Goal: Task Accomplishment & Management: Use online tool/utility

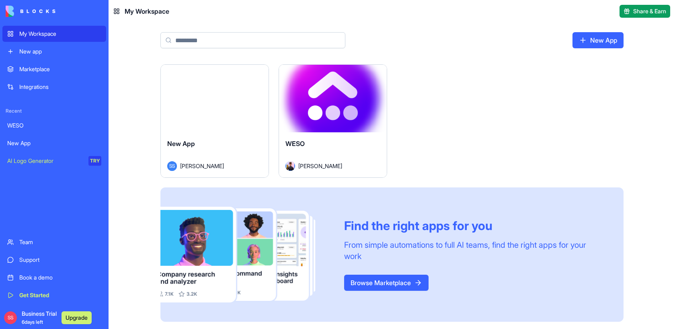
click at [323, 101] on button "Launch" at bounding box center [333, 98] width 60 height 16
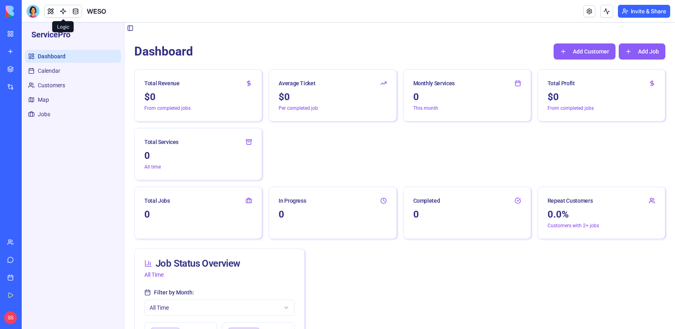
click at [59, 10] on link at bounding box center [63, 11] width 12 height 12
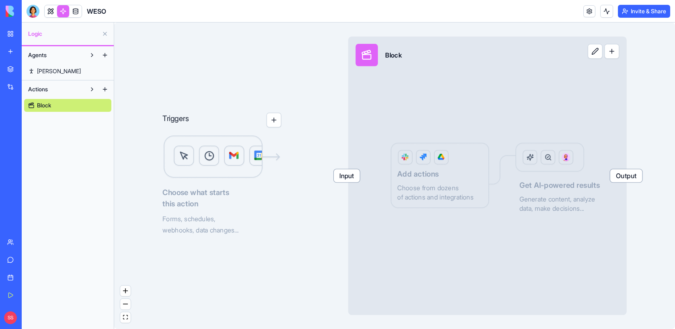
click at [45, 69] on span "[PERSON_NAME]" at bounding box center [59, 71] width 44 height 8
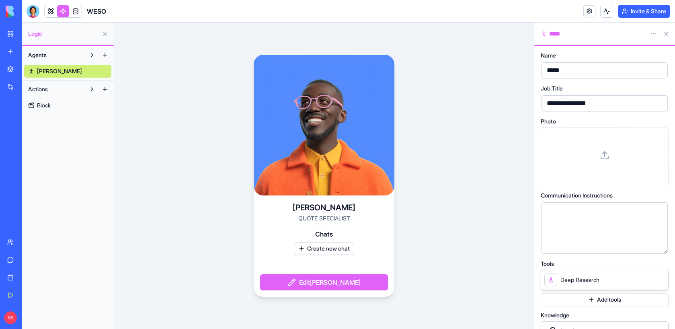
click at [45, 103] on span "Block" at bounding box center [44, 105] width 14 height 8
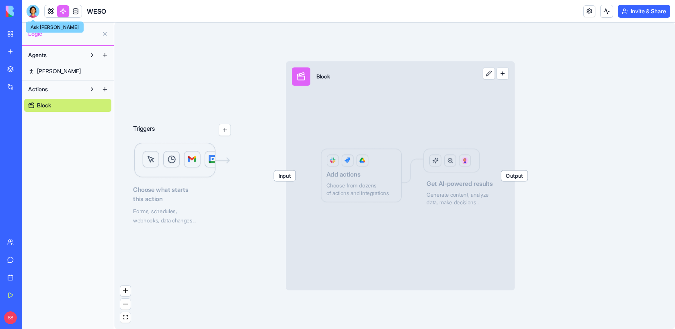
click at [35, 8] on div at bounding box center [33, 11] width 13 height 13
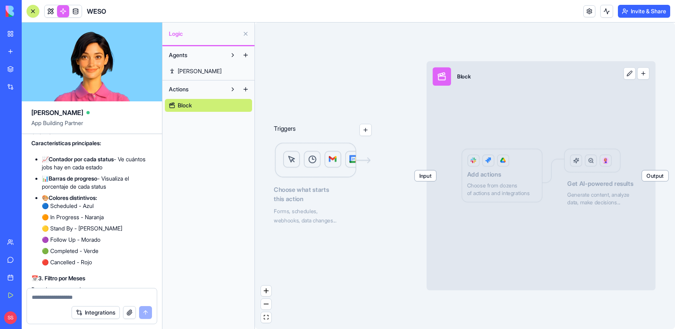
scroll to position [7950, 0]
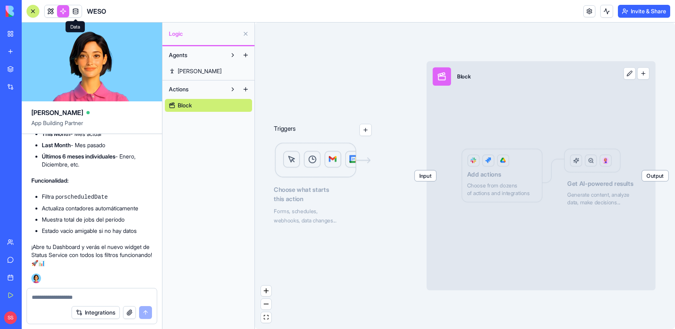
click at [75, 11] on link at bounding box center [76, 11] width 12 height 12
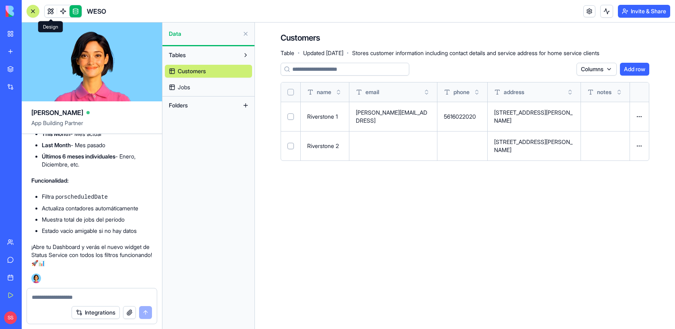
click at [49, 12] on link at bounding box center [51, 11] width 12 height 12
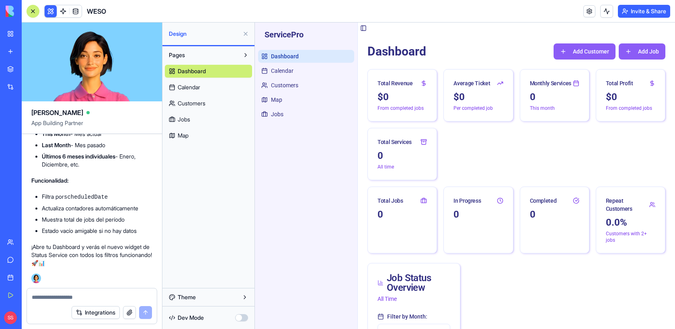
click at [33, 10] on div at bounding box center [33, 11] width 6 height 6
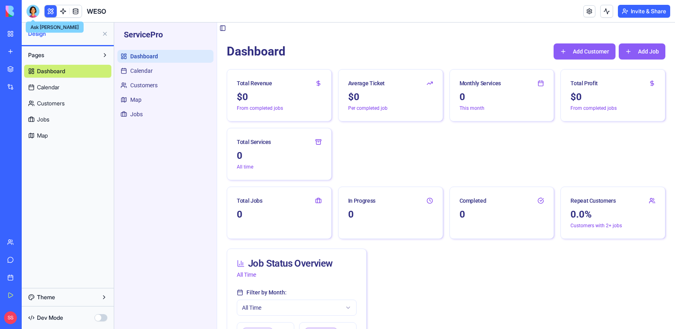
click at [255, 153] on div "0" at bounding box center [279, 155] width 85 height 13
click at [317, 142] on icon at bounding box center [318, 142] width 6 height 6
click at [97, 319] on button "button" at bounding box center [100, 317] width 13 height 7
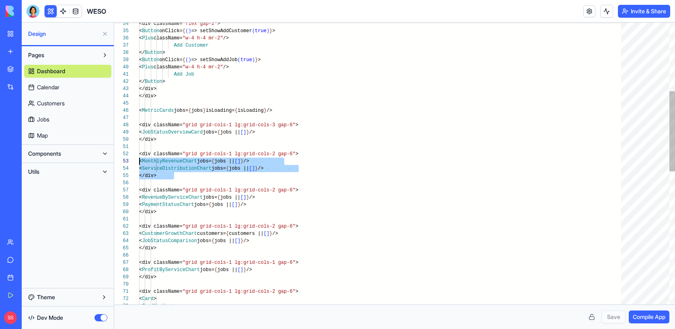
scroll to position [7, 0]
drag, startPoint x: 176, startPoint y: 173, endPoint x: 134, endPoint y: 156, distance: 45.5
click at [139, 156] on div "< Button onClick= { ( ) => setShowAddJob ( true ) } > Add Customer </ Button > …" at bounding box center [383, 276] width 488 height 991
click at [187, 177] on div "< Button onClick= { ( ) => setShowAddJob ( true ) } > Add Customer </ Button > …" at bounding box center [383, 276] width 488 height 991
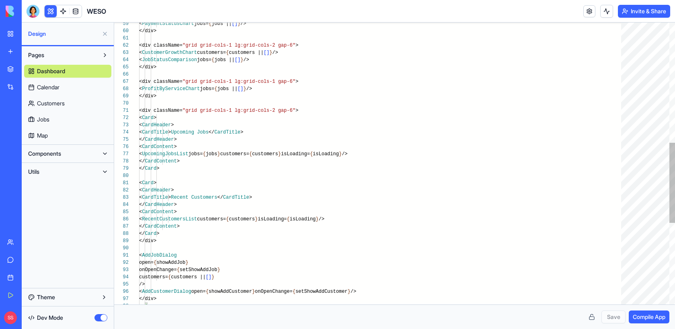
scroll to position [58, 43]
click at [192, 168] on div "< JobStatusComparison jobs= { jobs || [ ] } /> </div> <div className= "grid gri…" at bounding box center [383, 95] width 488 height 991
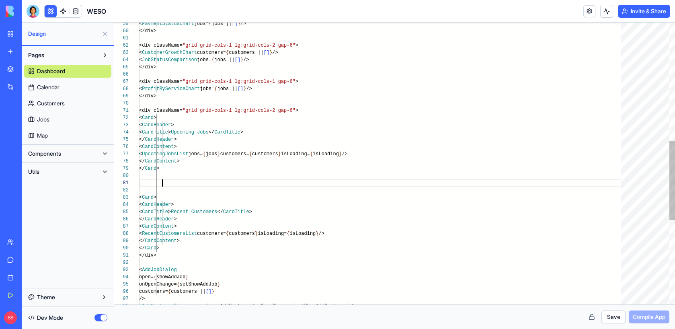
scroll to position [22, 35]
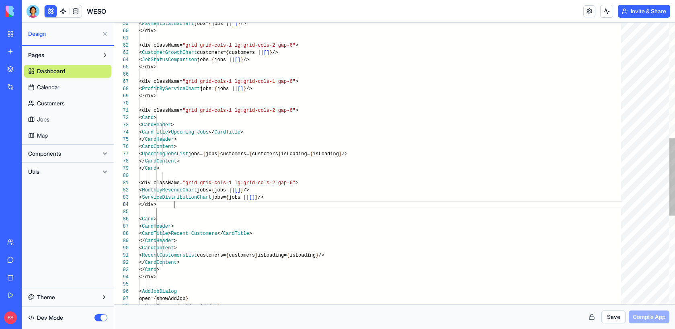
click at [179, 184] on div "< JobStatusComparison jobs= { jobs || [ ] } /> </div> <div className= "grid gri…" at bounding box center [383, 113] width 488 height 1027
click at [213, 217] on div "< JobStatusComparison jobs= { jobs || [ ] } /> </div> <div className= "grid gri…" at bounding box center [383, 113] width 488 height 1027
type textarea "**********"
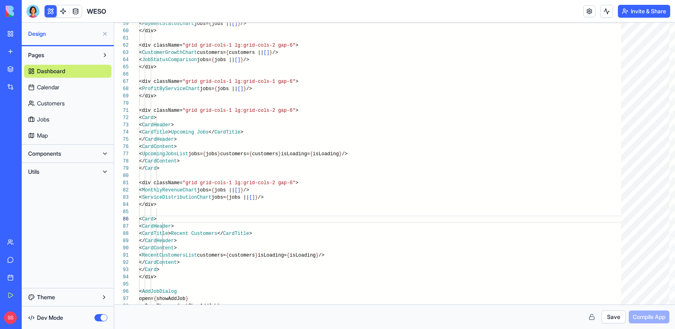
click at [99, 319] on button "button" at bounding box center [100, 317] width 13 height 7
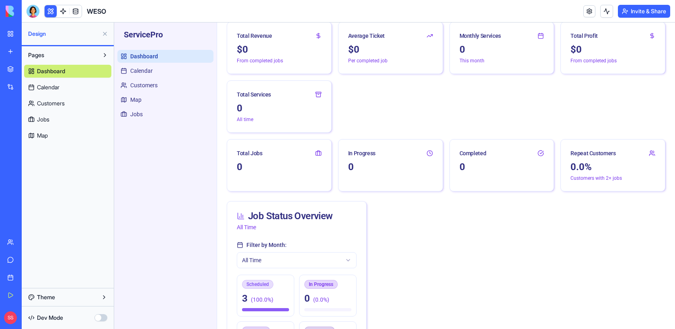
scroll to position [0, 0]
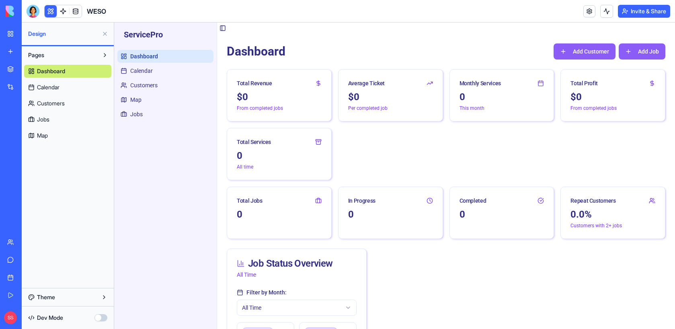
click at [99, 318] on button "button" at bounding box center [100, 317] width 13 height 7
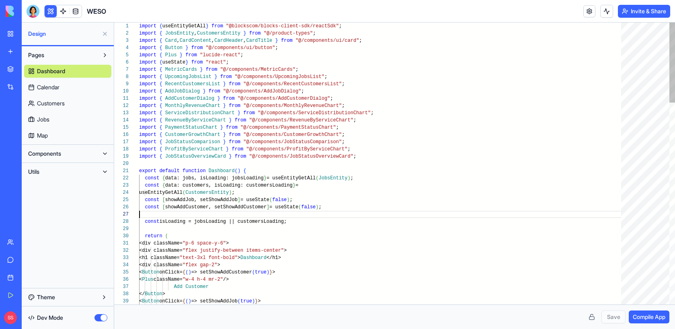
scroll to position [43, 0]
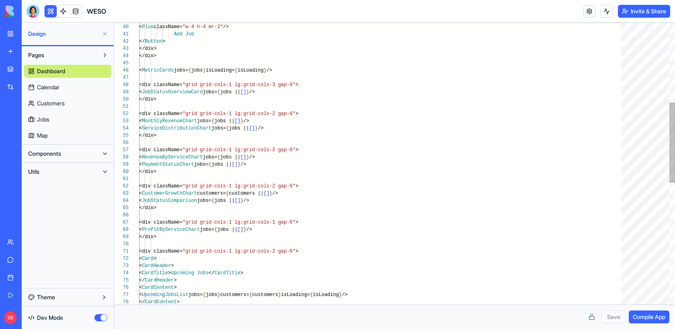
scroll to position [29, 35]
click at [204, 135] on div "<div className= "grid grid-cols-1 lg:grid-cols-2 gap-6" > < Card > < CardHeader…" at bounding box center [383, 236] width 488 height 991
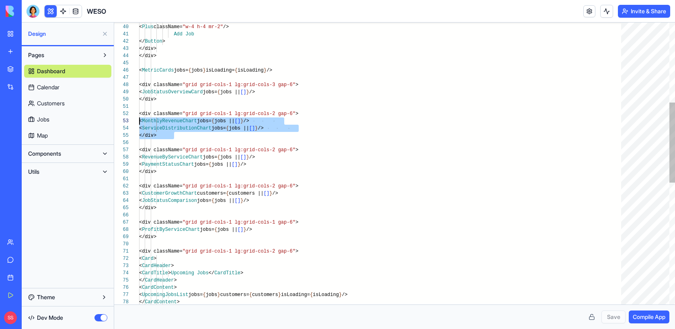
scroll to position [7, 0]
drag, startPoint x: 186, startPoint y: 134, endPoint x: 132, endPoint y: 116, distance: 56.8
click at [139, 116] on div "<div className= "grid grid-cols-1 lg:grid-cols-2 gap-6" > < Card > < CardHeader…" at bounding box center [383, 236] width 488 height 991
click at [201, 183] on div "<div className= "grid grid-cols-1 lg:grid-cols-2 gap-6" > < Card > < CardHeader…" at bounding box center [383, 236] width 488 height 991
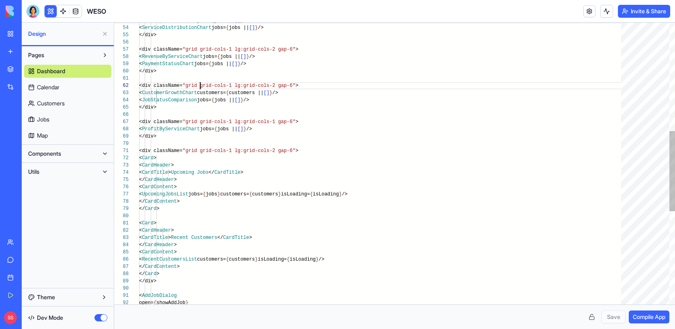
click at [190, 207] on div "<div className= "grid grid-cols-1 lg:grid-cols-2 gap-6" > < Card > < CardHeader…" at bounding box center [383, 136] width 488 height 991
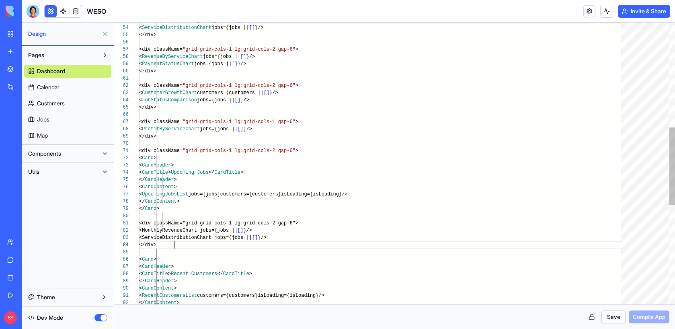
scroll to position [22, 35]
click at [179, 222] on div "<div className= "grid grid-cols-1 lg:grid-cols-2 gap-6" > < Card > < CardHeader…" at bounding box center [383, 154] width 488 height 1027
click at [476, 267] on div "<div className= "grid grid-cols-1 lg:grid-cols-2 gap-6" > < Card > < CardHeader…" at bounding box center [383, 154] width 488 height 1027
click at [411, 229] on div "<div className= "grid grid-cols-1 lg:grid-cols-2 gap-6" > < Card > < CardHeader…" at bounding box center [383, 154] width 488 height 1027
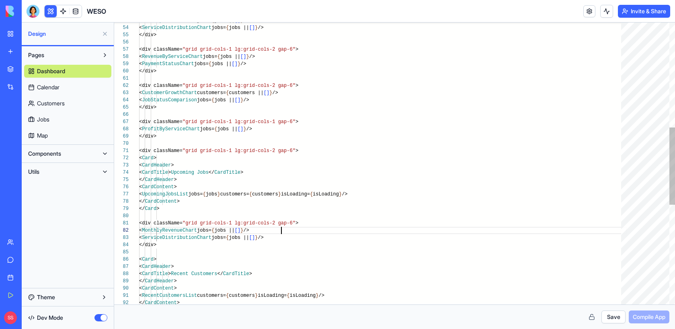
scroll to position [7, 142]
type textarea "**********"
click at [609, 319] on button "Save" at bounding box center [613, 316] width 24 height 13
click at [99, 317] on button "button" at bounding box center [100, 317] width 13 height 7
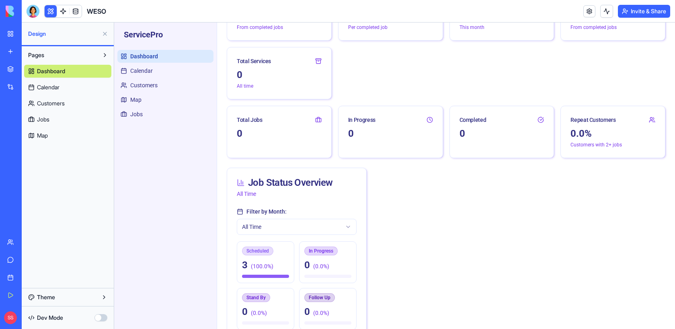
scroll to position [103, 0]
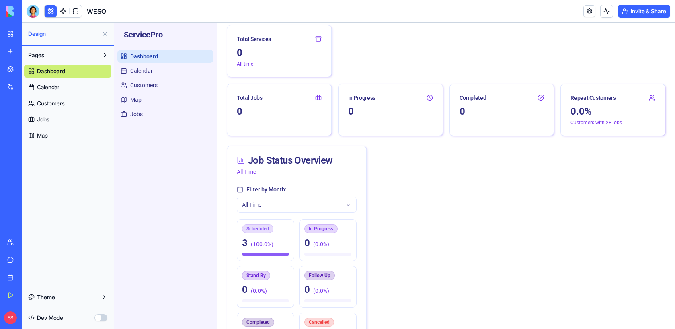
click at [100, 317] on button "button" at bounding box center [100, 317] width 13 height 7
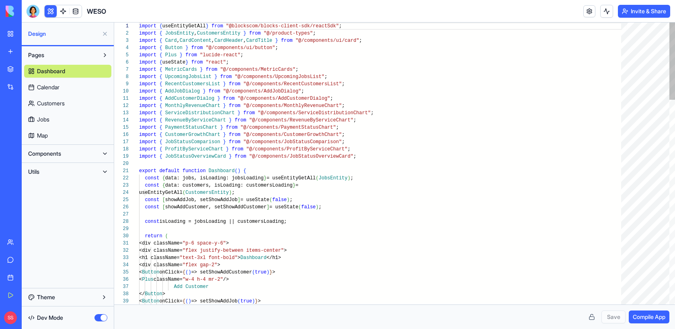
scroll to position [58, 0]
click at [656, 319] on span "Compile App" at bounding box center [649, 317] width 33 height 8
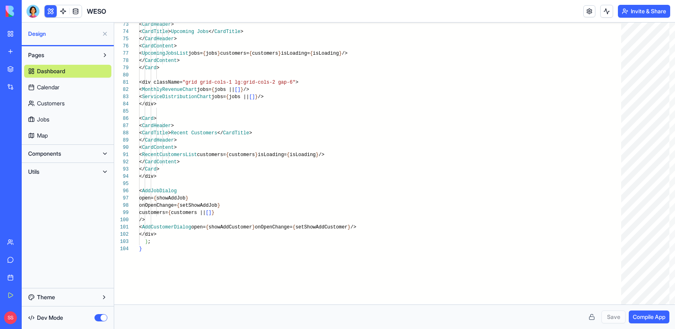
click at [98, 316] on button "button" at bounding box center [100, 317] width 13 height 7
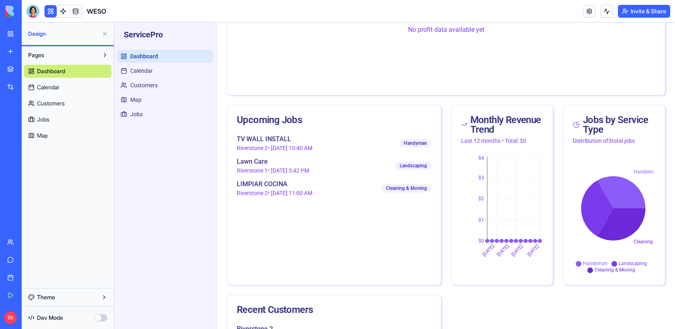
scroll to position [1106, 0]
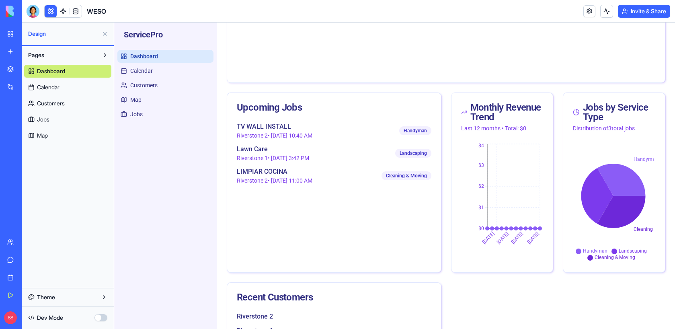
click at [99, 317] on button "button" at bounding box center [100, 317] width 13 height 7
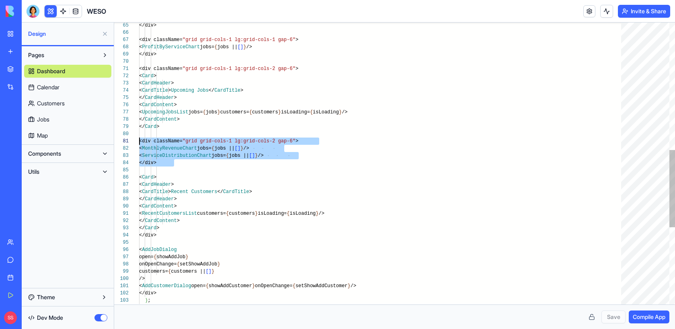
scroll to position [0, 0]
drag, startPoint x: 187, startPoint y: 162, endPoint x: 119, endPoint y: 143, distance: 70.6
click at [139, 143] on div "} < AddCustomerDialog open= { showAddCustomer } onOpenChange= { setShowAddCusto…" at bounding box center [383, 72] width 488 height 1027
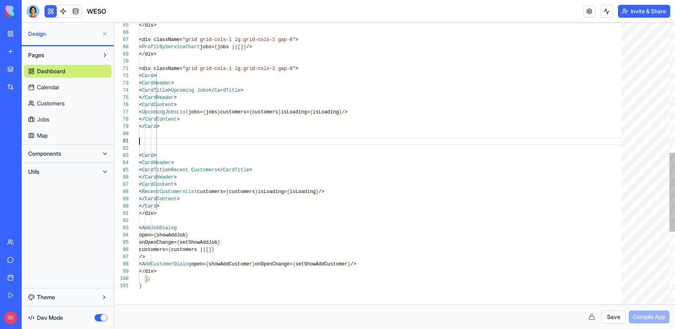
type textarea "**********"
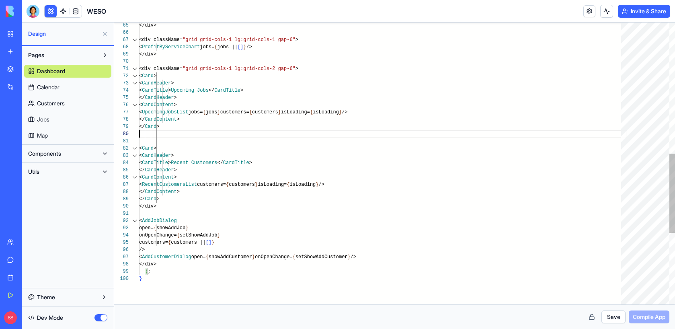
scroll to position [58, 43]
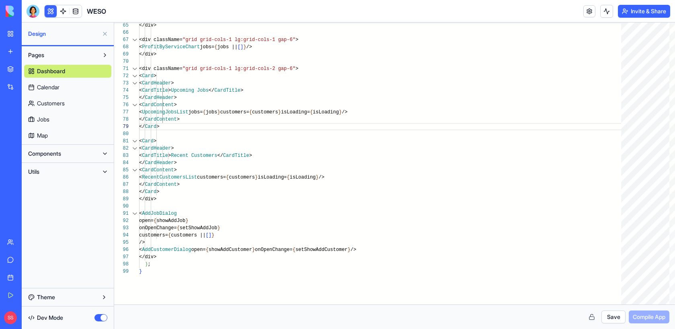
click at [614, 317] on button "Save" at bounding box center [613, 316] width 24 height 13
click at [641, 319] on span "Compile App" at bounding box center [649, 317] width 33 height 8
click at [101, 318] on button "button" at bounding box center [100, 317] width 13 height 7
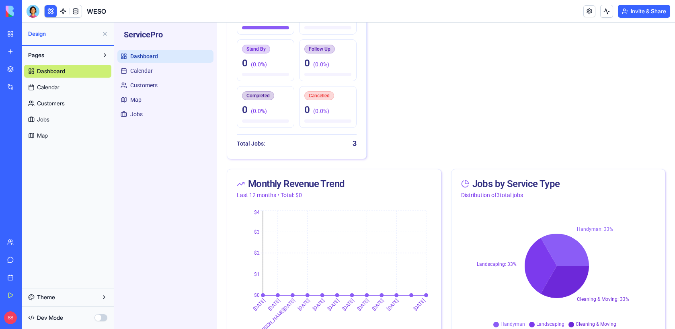
scroll to position [328, 0]
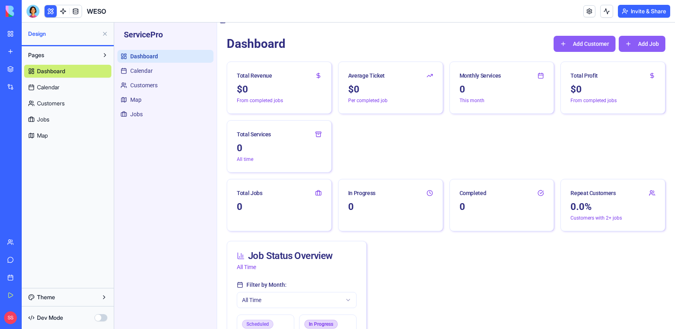
scroll to position [0, 0]
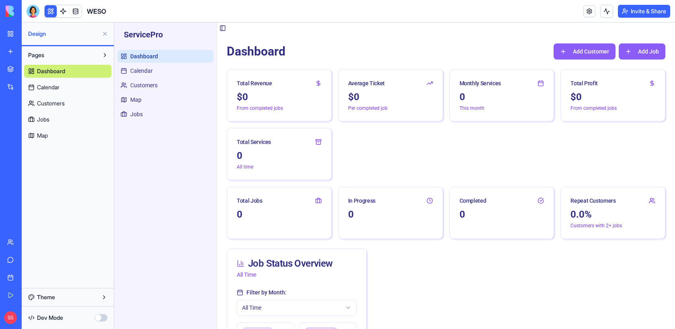
click at [49, 320] on span "Dev Mode" at bounding box center [50, 318] width 26 height 8
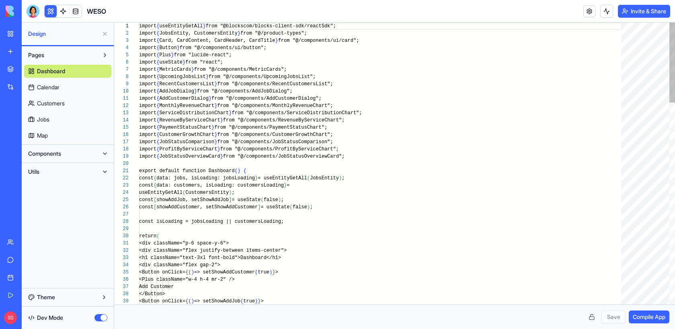
scroll to position [58, 0]
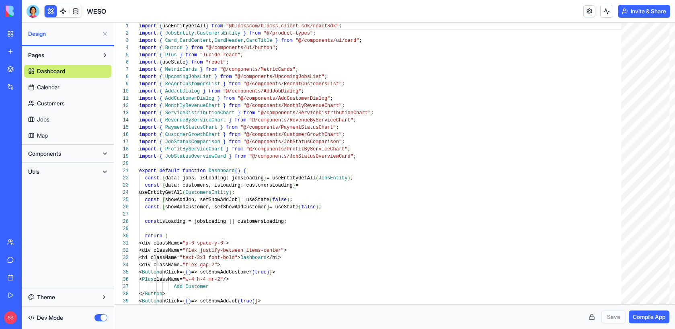
click at [54, 319] on span "Dev Mode" at bounding box center [50, 318] width 26 height 8
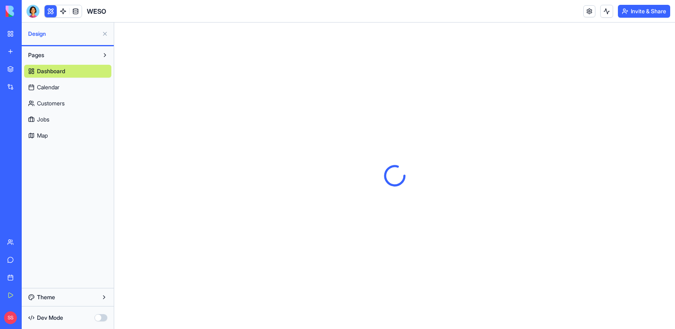
scroll to position [0, 0]
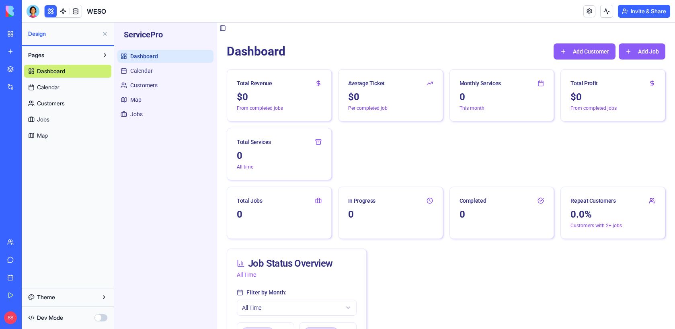
click at [98, 316] on button "button" at bounding box center [100, 317] width 13 height 7
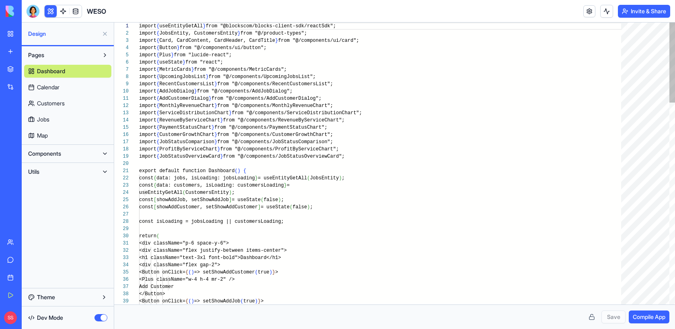
scroll to position [58, 0]
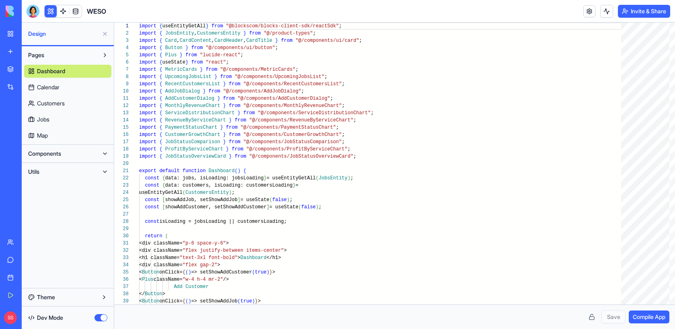
click at [98, 316] on button "button" at bounding box center [100, 317] width 13 height 7
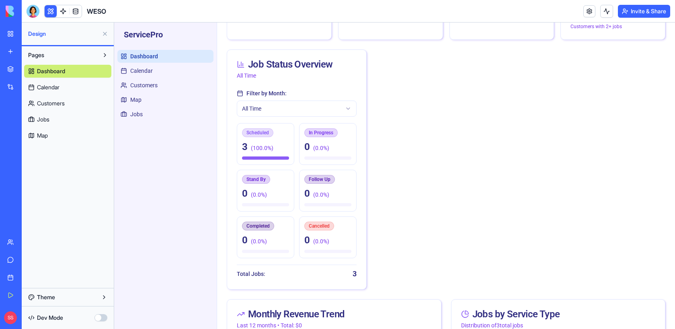
scroll to position [199, 0]
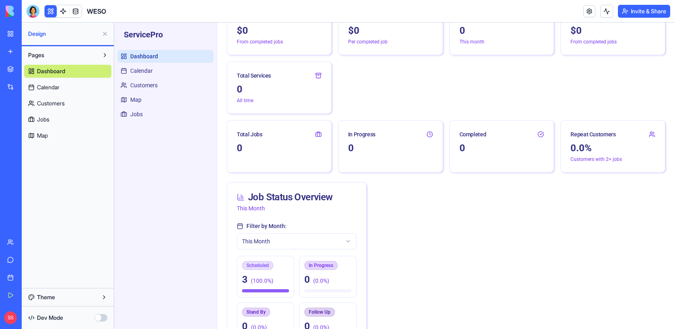
scroll to position [70, 0]
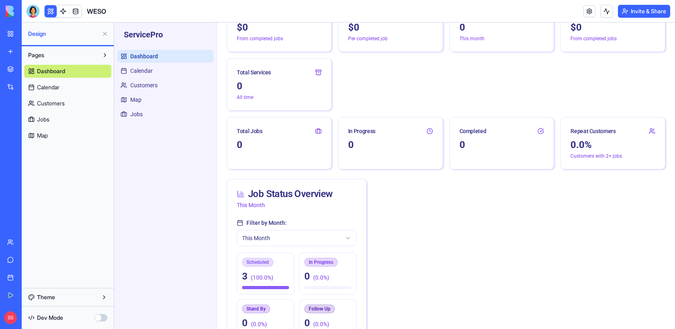
click at [100, 316] on button "button" at bounding box center [100, 317] width 13 height 7
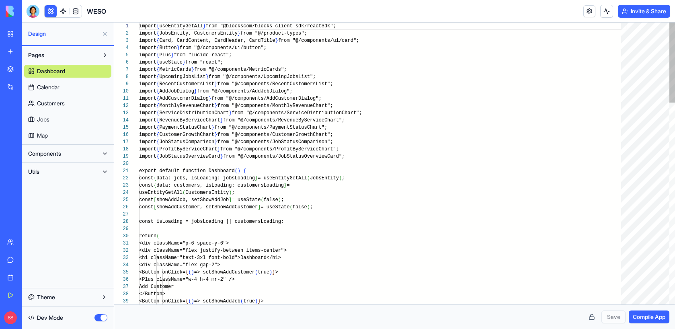
scroll to position [58, 0]
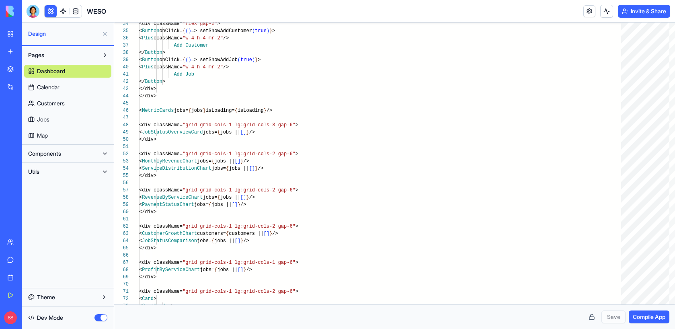
click at [103, 318] on button "button" at bounding box center [100, 317] width 13 height 7
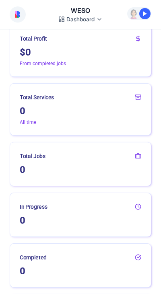
scroll to position [321, 0]
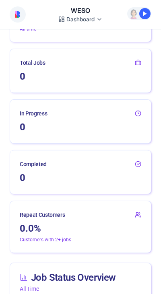
click at [60, 117] on div "In Progress" at bounding box center [80, 110] width 141 height 21
click at [36, 113] on div "In Progress" at bounding box center [33, 113] width 27 height 8
click at [41, 84] on div "0" at bounding box center [80, 81] width 141 height 23
click at [30, 63] on div "Total Jobs" at bounding box center [33, 63] width 26 height 8
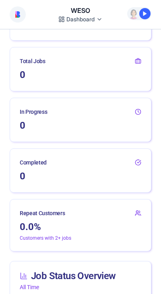
click at [105, 120] on div "0" at bounding box center [80, 125] width 121 height 13
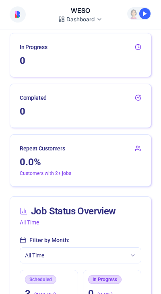
scroll to position [396, 0]
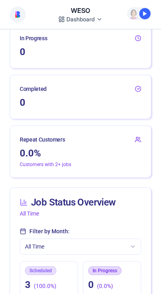
click at [93, 218] on div "Job Status Overview All Time" at bounding box center [80, 207] width 141 height 39
click at [56, 97] on div "0" at bounding box center [80, 102] width 121 height 13
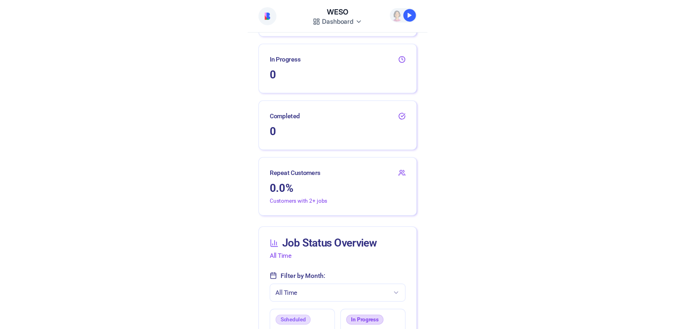
scroll to position [380, 0]
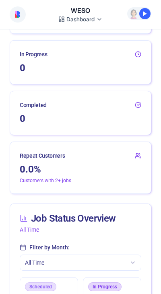
click at [28, 54] on div "In Progress" at bounding box center [33, 54] width 27 height 8
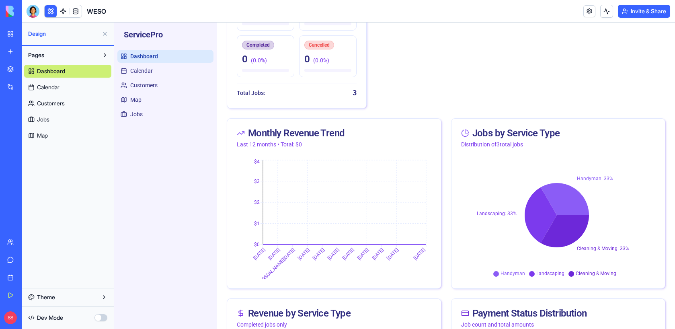
click at [100, 318] on button "button" at bounding box center [100, 317] width 13 height 7
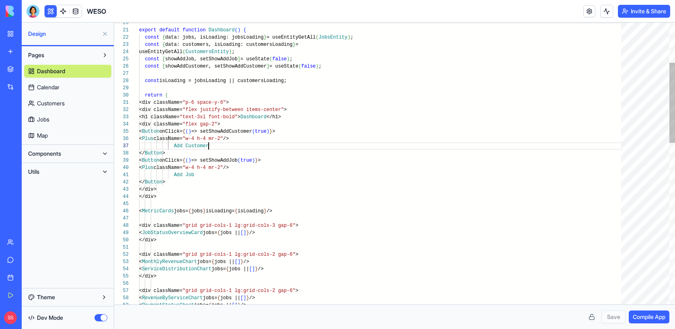
scroll to position [43, 70]
type textarea "**********"
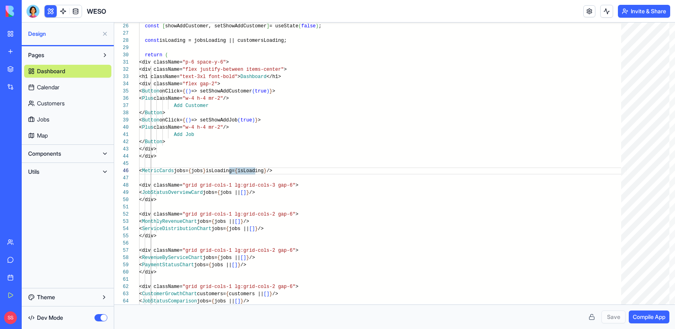
click at [101, 314] on button "button" at bounding box center [100, 317] width 13 height 7
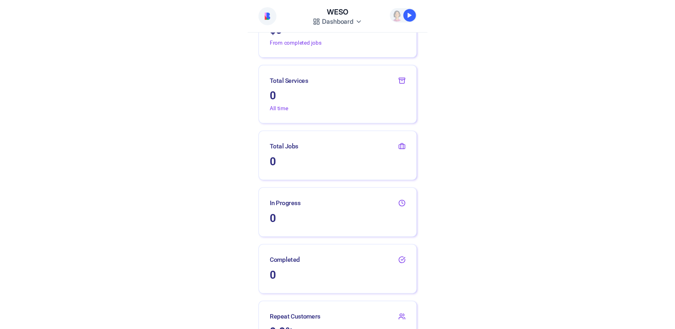
scroll to position [259, 0]
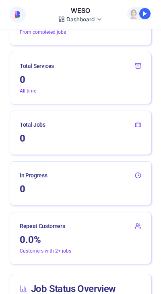
click at [98, 180] on div "In Progress" at bounding box center [80, 172] width 141 height 21
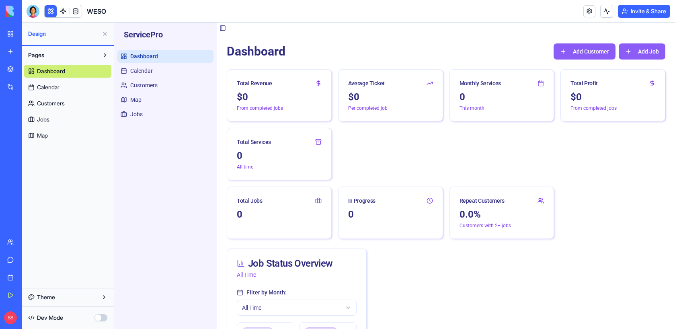
scroll to position [0, 0]
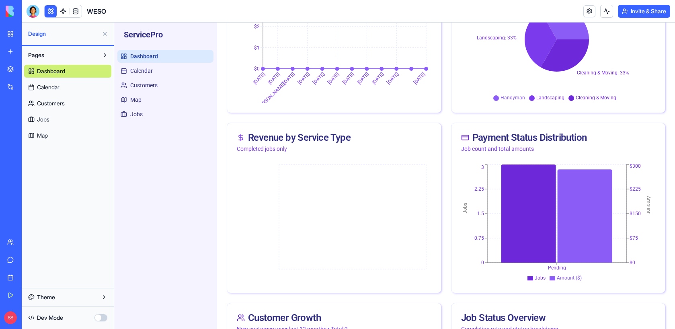
click at [441, 103] on div "Dashboard Add Customer Add Job Total Revenue $ 0 From completed jobs Average Ti…" at bounding box center [446, 116] width 458 height 1276
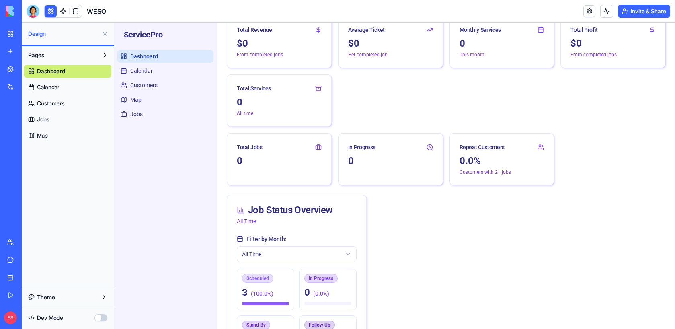
scroll to position [60, 0]
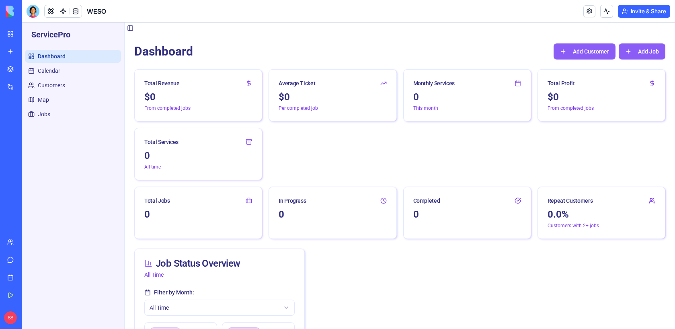
click at [50, 10] on button at bounding box center [51, 11] width 12 height 12
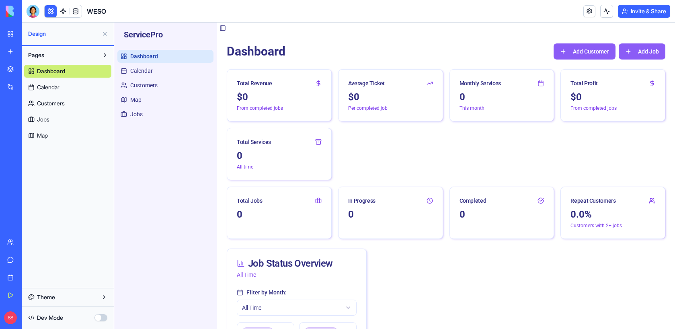
click at [97, 316] on button "button" at bounding box center [100, 317] width 13 height 7
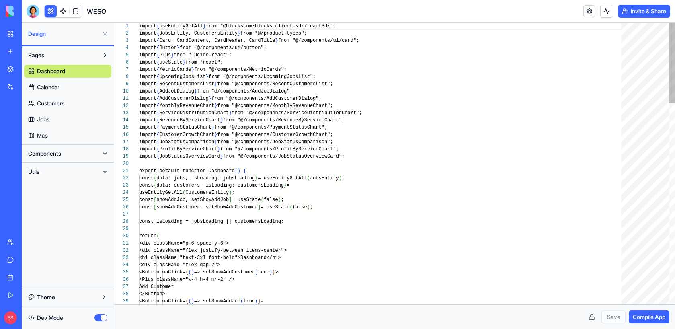
scroll to position [58, 0]
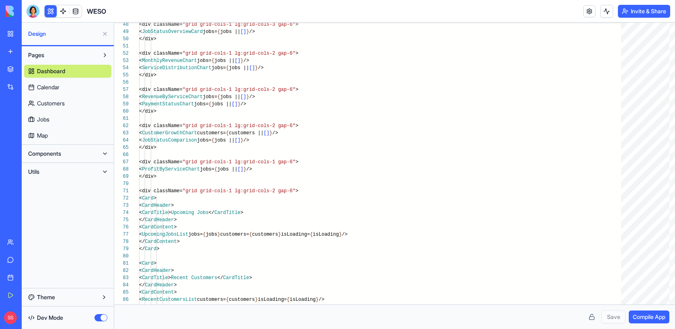
click at [106, 150] on button at bounding box center [104, 153] width 13 height 13
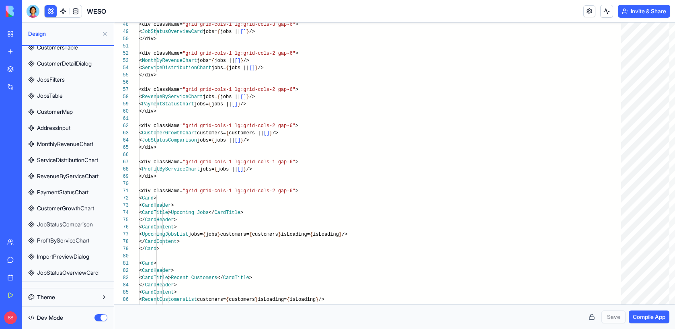
scroll to position [246, 0]
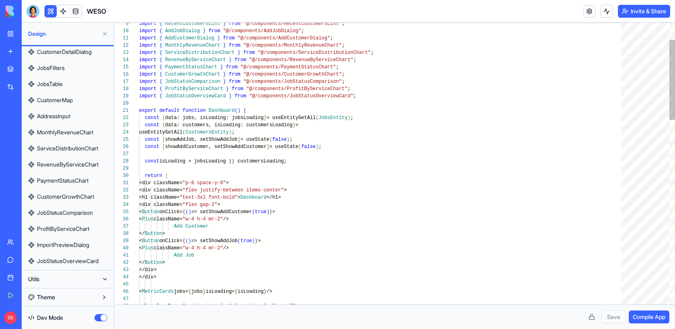
type textarea "**********"
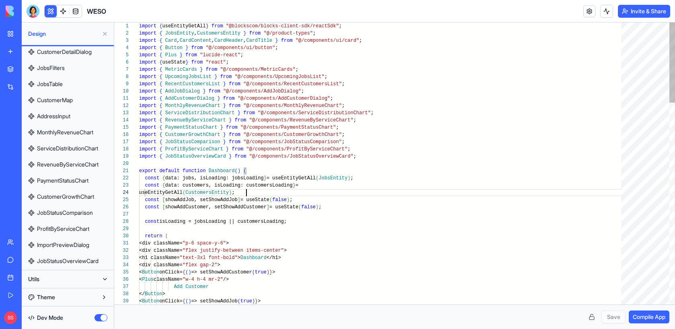
scroll to position [51, 151]
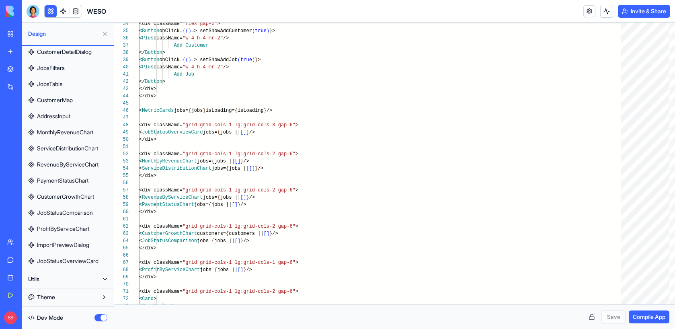
click at [102, 318] on button "button" at bounding box center [100, 317] width 13 height 7
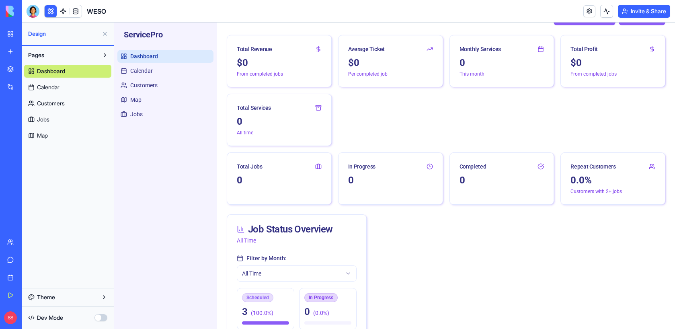
scroll to position [8, 0]
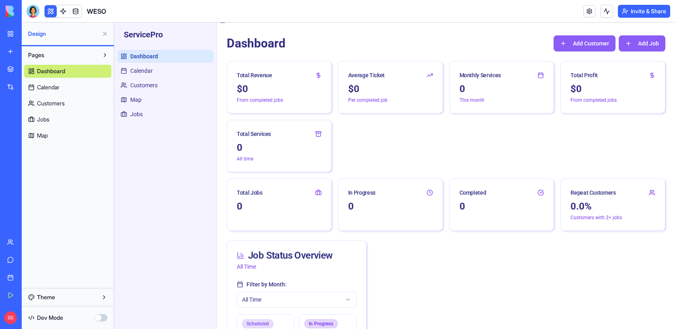
click at [98, 317] on button "button" at bounding box center [100, 317] width 13 height 7
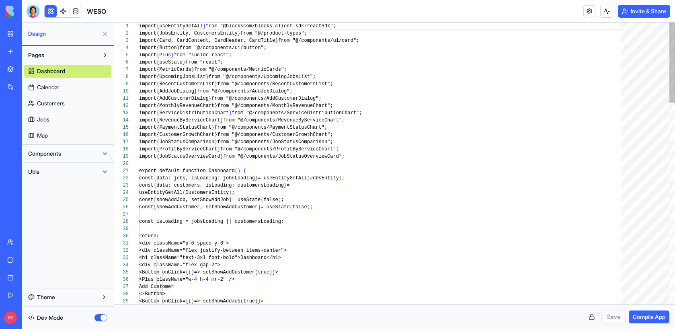
scroll to position [58, 0]
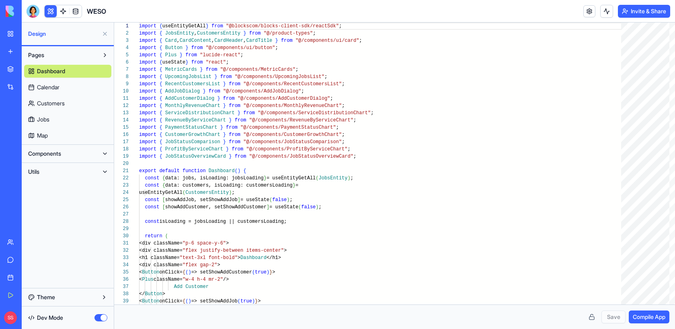
click at [88, 153] on button "Components" at bounding box center [61, 153] width 74 height 13
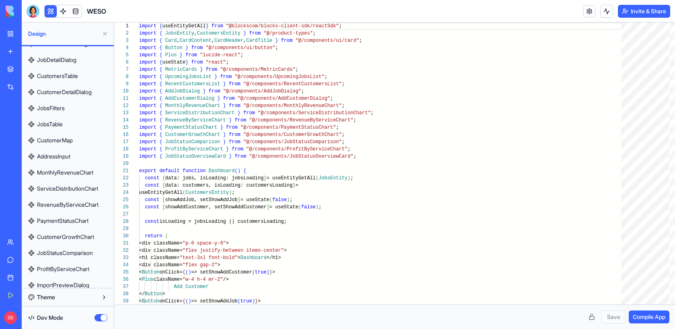
scroll to position [204, 0]
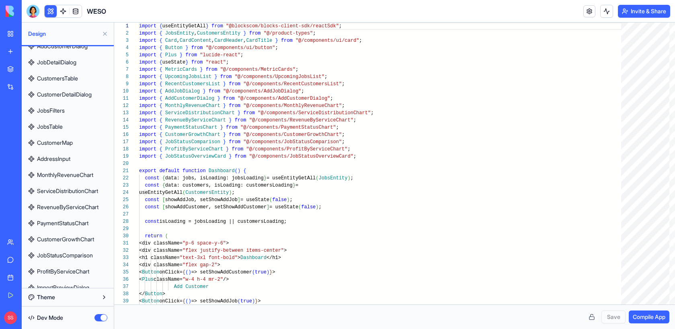
click at [52, 110] on span "JobsFilters" at bounding box center [51, 111] width 28 height 8
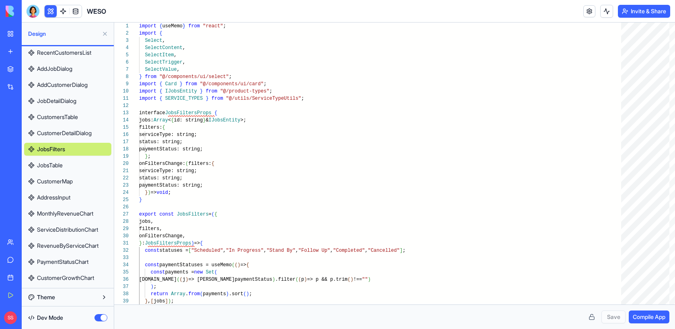
scroll to position [238, 0]
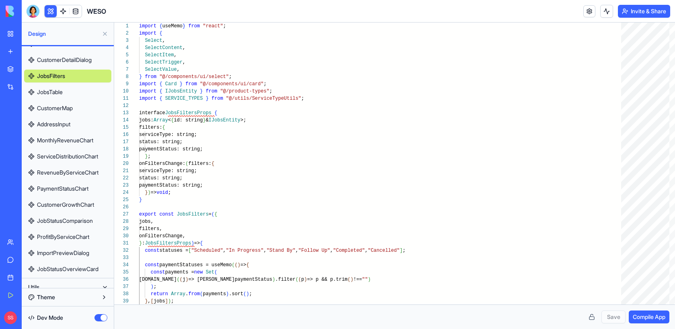
click at [66, 140] on span "MonthlyRevenueChart" at bounding box center [65, 140] width 56 height 8
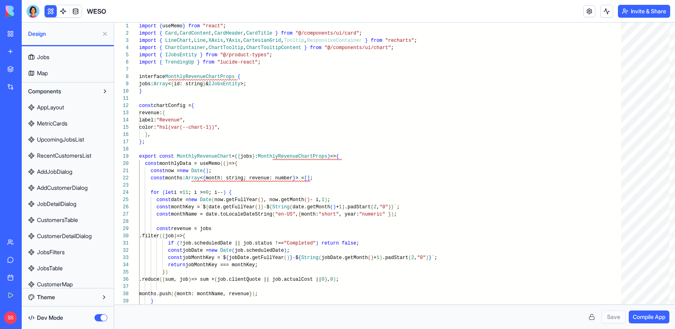
scroll to position [60, 0]
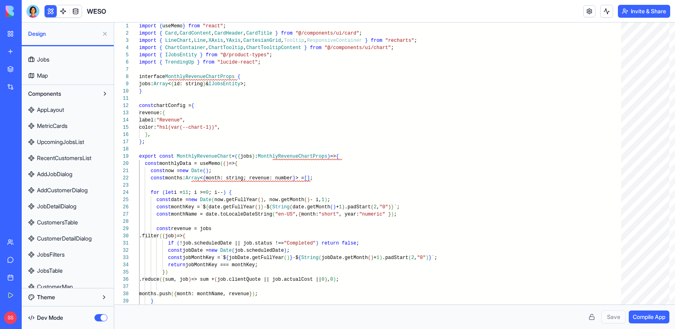
click at [70, 159] on span "RecentCustomersList" at bounding box center [64, 158] width 54 height 8
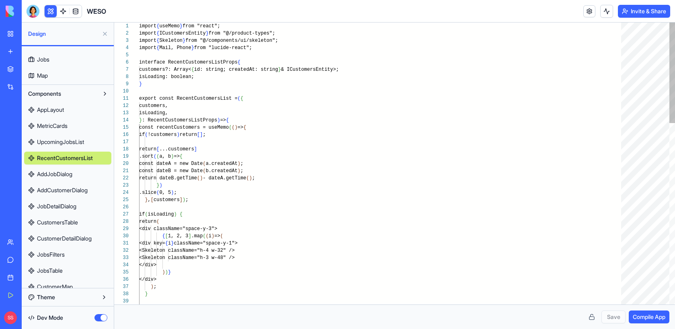
scroll to position [7, 0]
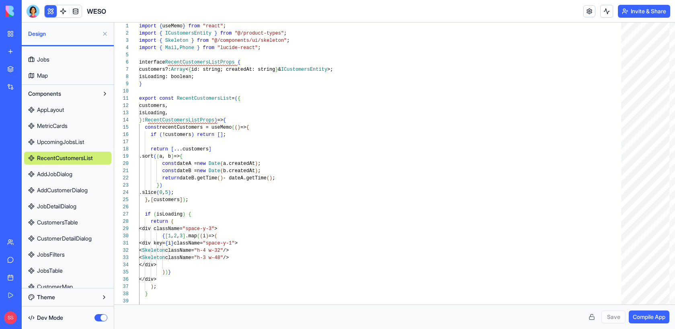
click at [65, 122] on span "MetricCards" at bounding box center [52, 126] width 31 height 8
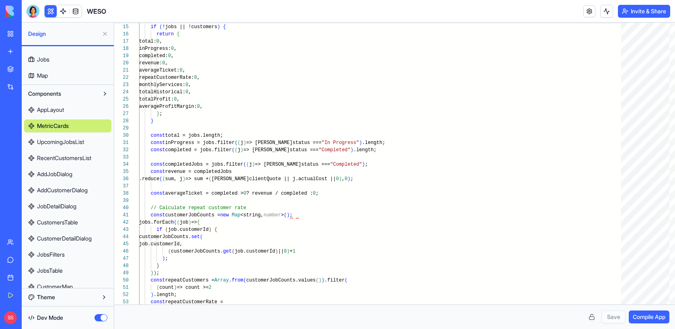
click at [45, 109] on span "AppLayout" at bounding box center [50, 110] width 27 height 8
type textarea "*"
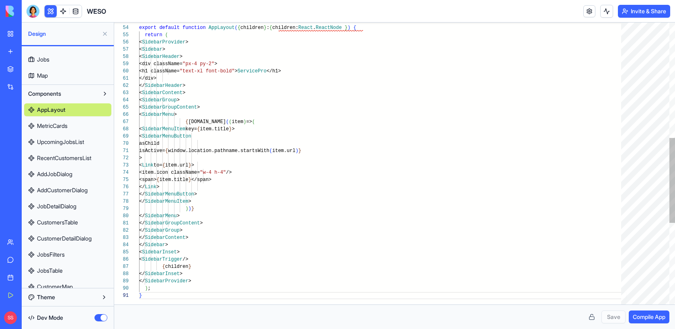
scroll to position [0, 2]
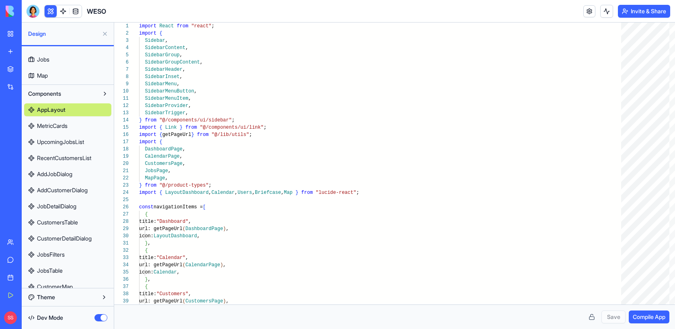
click at [100, 318] on button "button" at bounding box center [100, 317] width 13 height 7
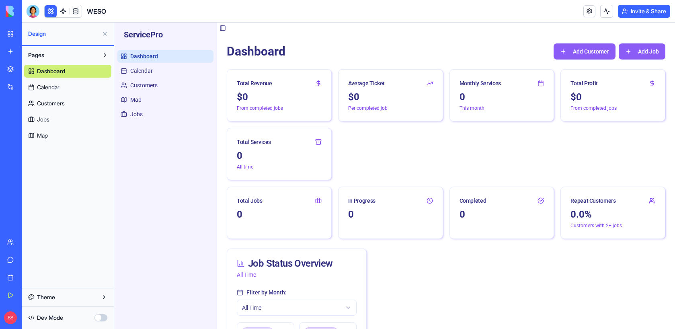
click at [91, 316] on div "Dev Mode" at bounding box center [67, 318] width 87 height 18
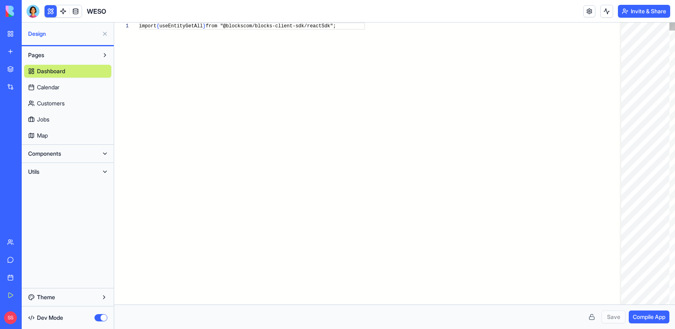
scroll to position [58, 0]
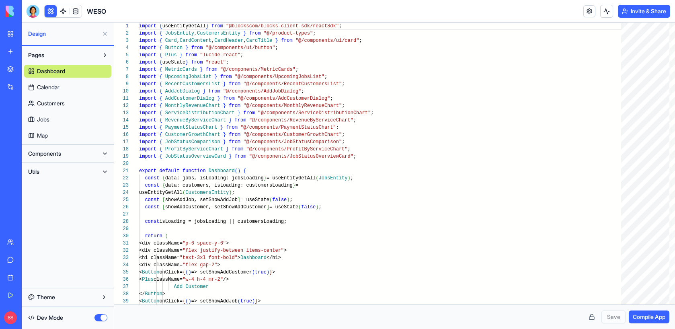
click at [59, 152] on span "Components" at bounding box center [44, 154] width 33 height 8
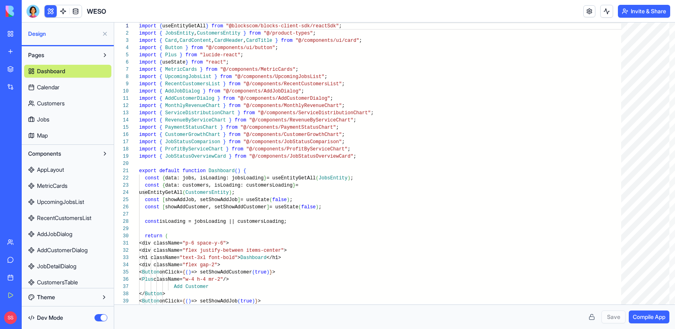
click at [67, 169] on link "AppLayout" at bounding box center [67, 169] width 87 height 13
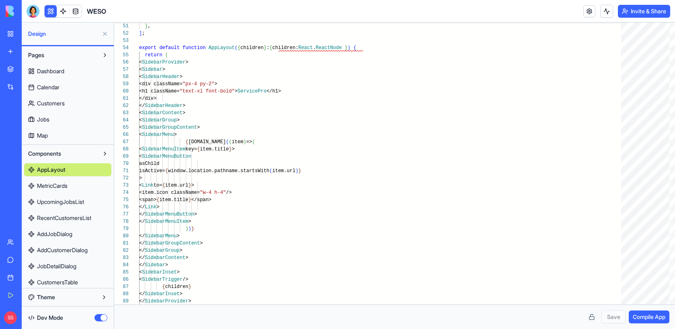
click at [71, 191] on link "MetricCards" at bounding box center [67, 185] width 87 height 13
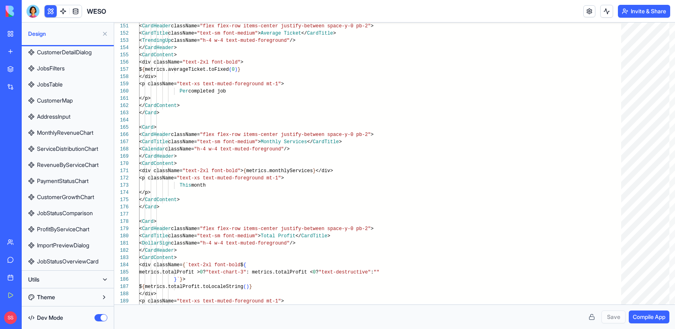
scroll to position [246, 0]
click at [84, 258] on span "JobStatusOverviewCard" at bounding box center [68, 261] width 62 height 8
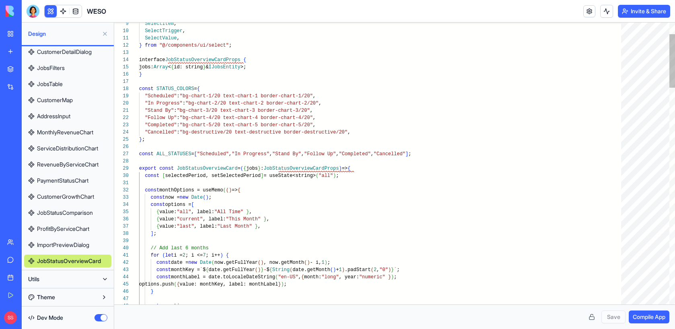
scroll to position [58, 55]
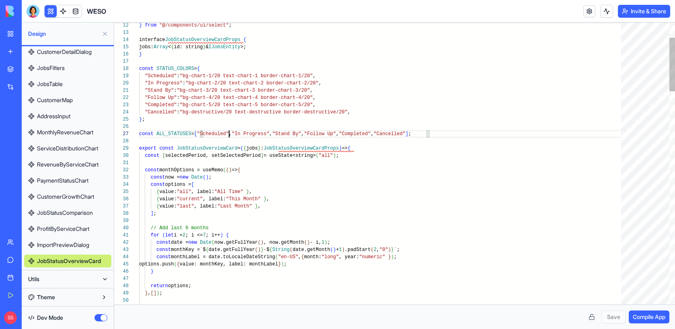
scroll to position [43, 90]
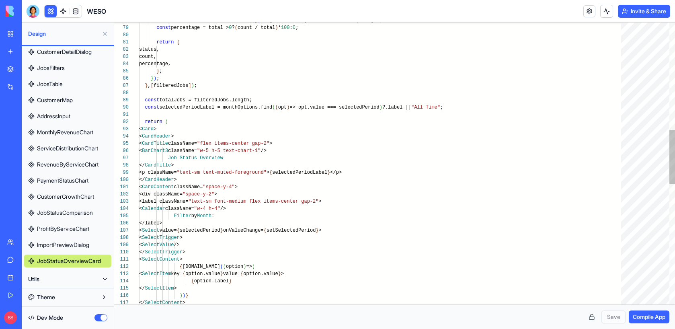
scroll to position [43, 81]
click at [222, 157] on div "const count = filteredJobs.filter ( ( j ) => j.status === status ) .length; con…" at bounding box center [383, 198] width 488 height 1476
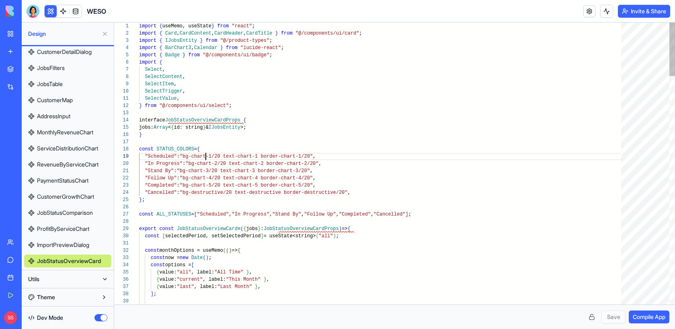
scroll to position [58, 67]
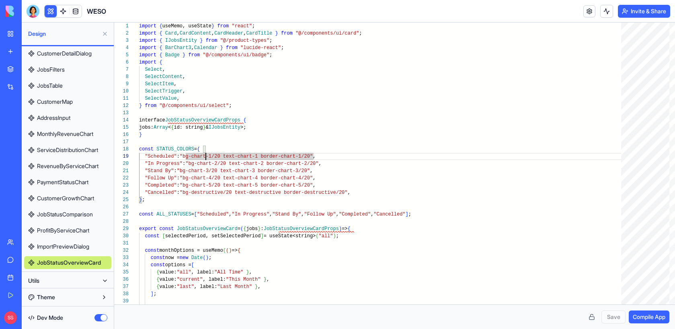
scroll to position [246, 0]
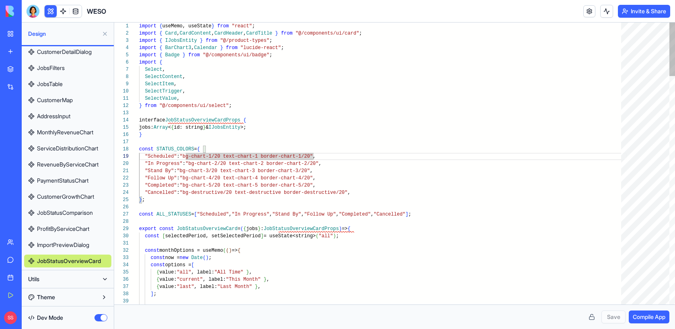
type textarea "**********"
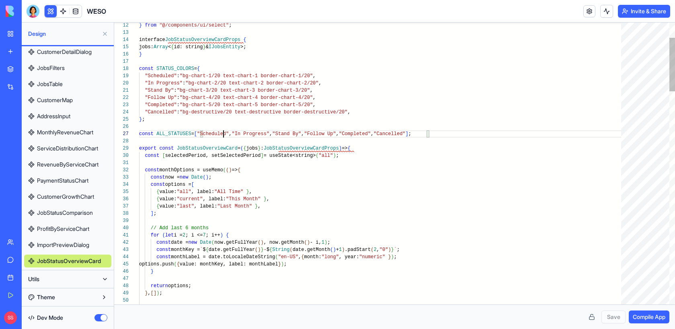
scroll to position [43, 84]
click at [101, 317] on button "button" at bounding box center [100, 317] width 13 height 7
